Goal: Complete application form

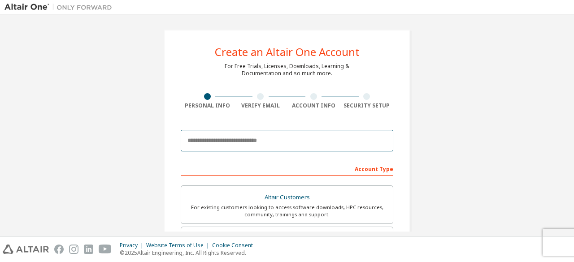
click at [258, 143] on input "email" at bounding box center [287, 141] width 213 height 22
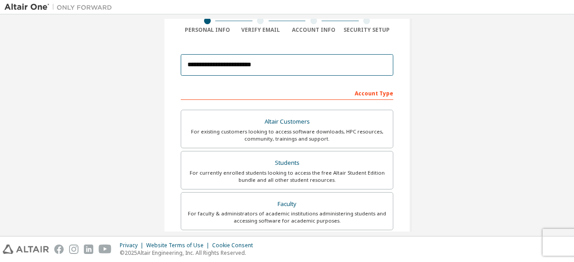
scroll to position [76, 0]
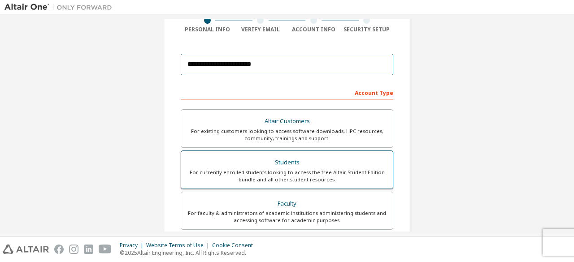
type input "**********"
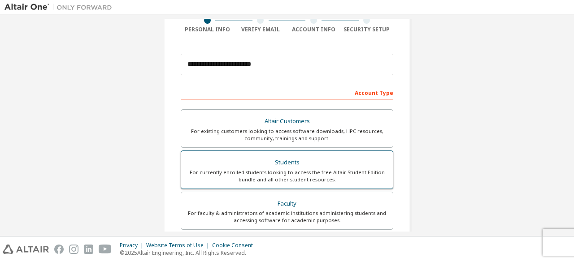
click at [312, 179] on div "For currently enrolled students looking to access the free Altair Student Editi…" at bounding box center [287, 176] width 201 height 14
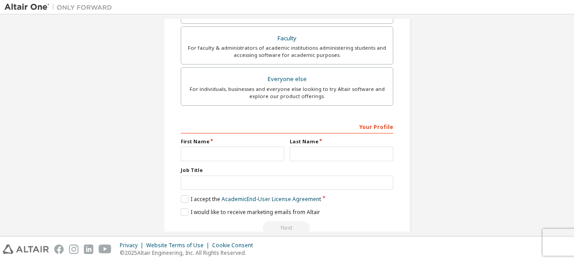
scroll to position [259, 0]
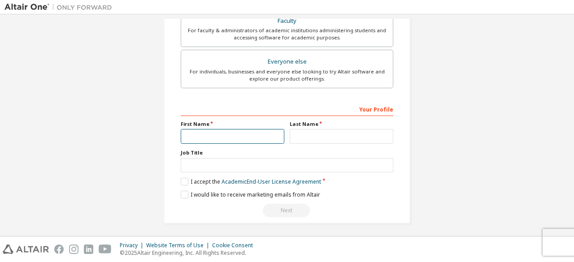
click at [241, 130] on input "text" at bounding box center [233, 136] width 104 height 15
type input "*****"
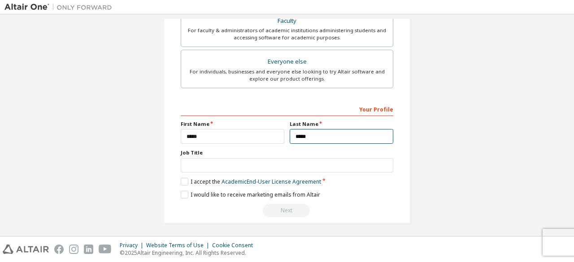
type input "*****"
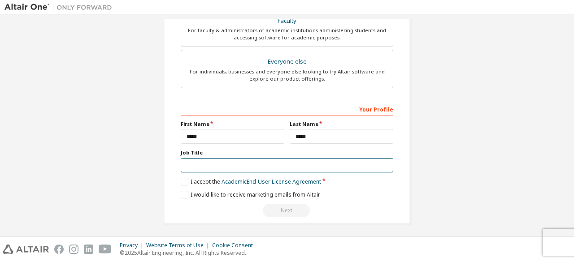
click at [218, 165] on input "text" at bounding box center [287, 165] width 213 height 15
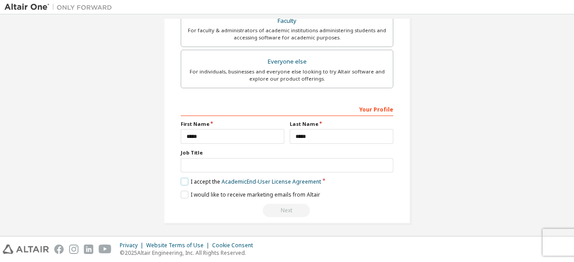
click at [181, 182] on label "I accept the Academic End-User License Agreement" at bounding box center [251, 182] width 140 height 8
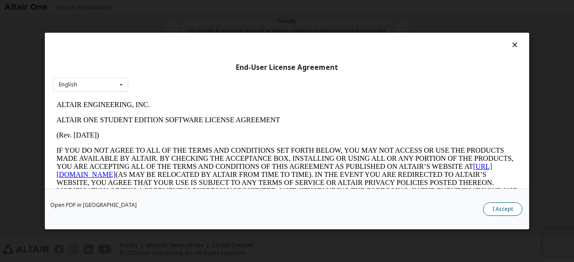
scroll to position [0, 0]
click at [491, 212] on button "I Accept" at bounding box center [502, 209] width 39 height 13
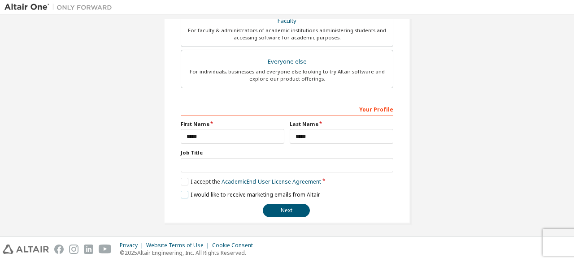
click at [185, 194] on label "I would like to receive marketing emails from Altair" at bounding box center [250, 195] width 139 height 8
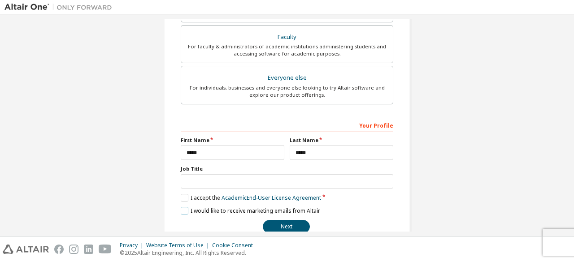
scroll to position [259, 0]
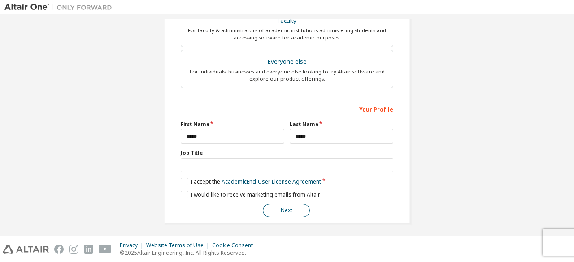
click at [289, 211] on button "Next" at bounding box center [286, 210] width 47 height 13
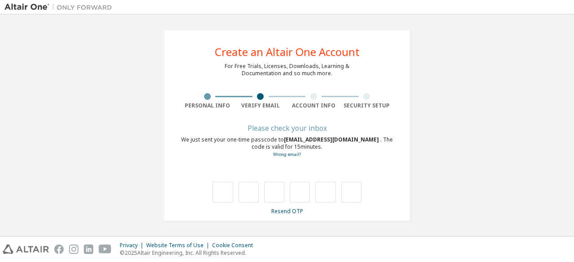
type input "*"
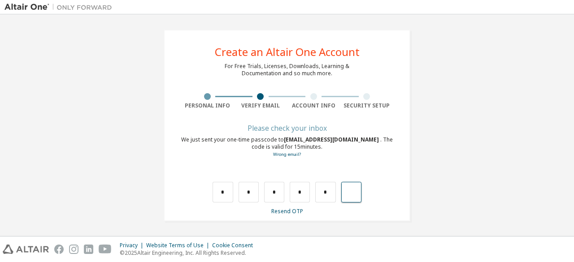
type input "*"
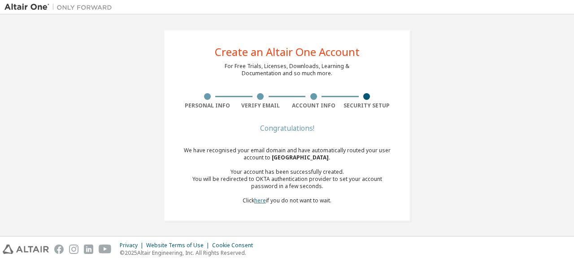
click at [257, 200] on link "here" at bounding box center [260, 201] width 12 height 8
